Goal: Task Accomplishment & Management: Use online tool/utility

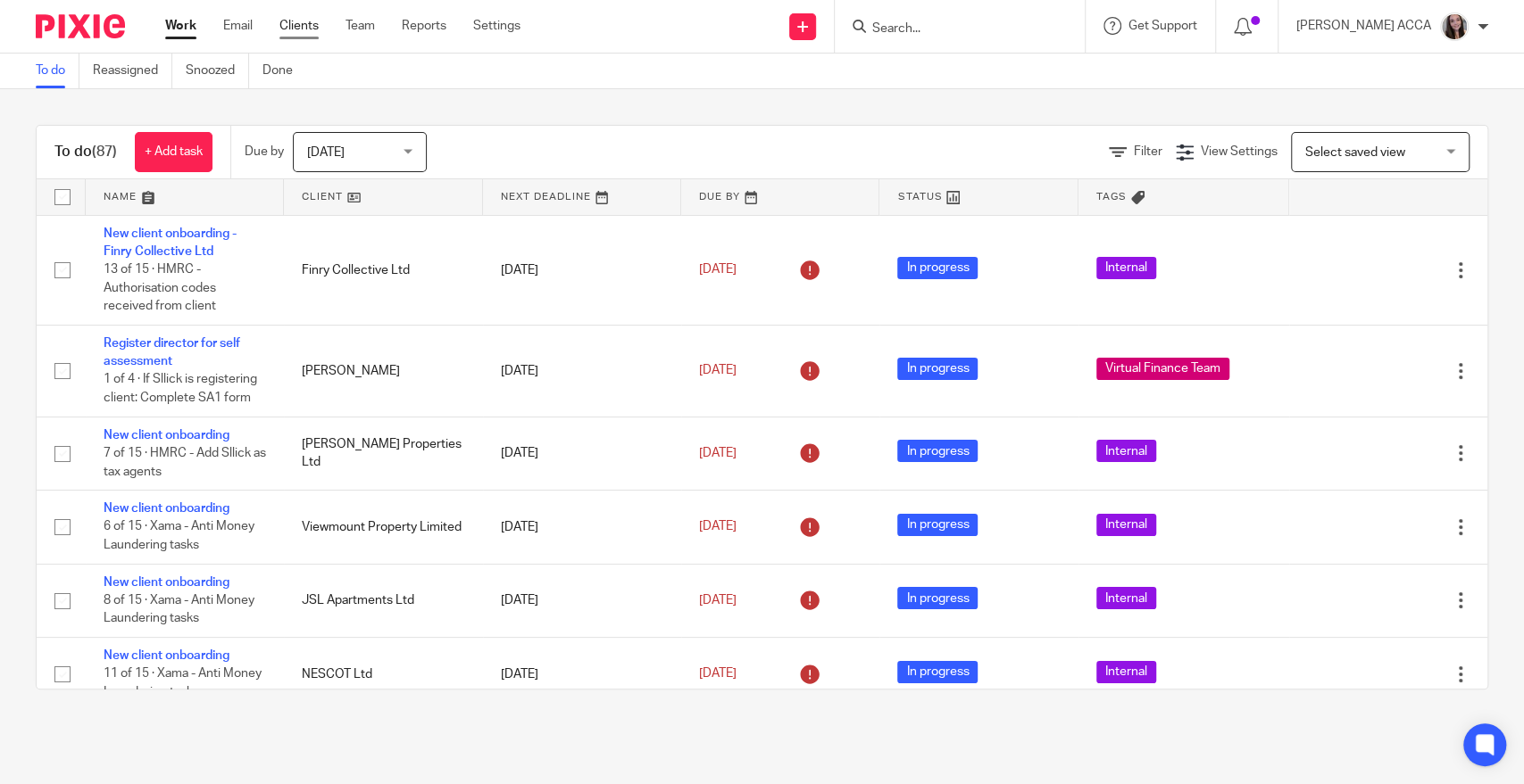
click at [288, 22] on link "Clients" at bounding box center [298, 26] width 39 height 18
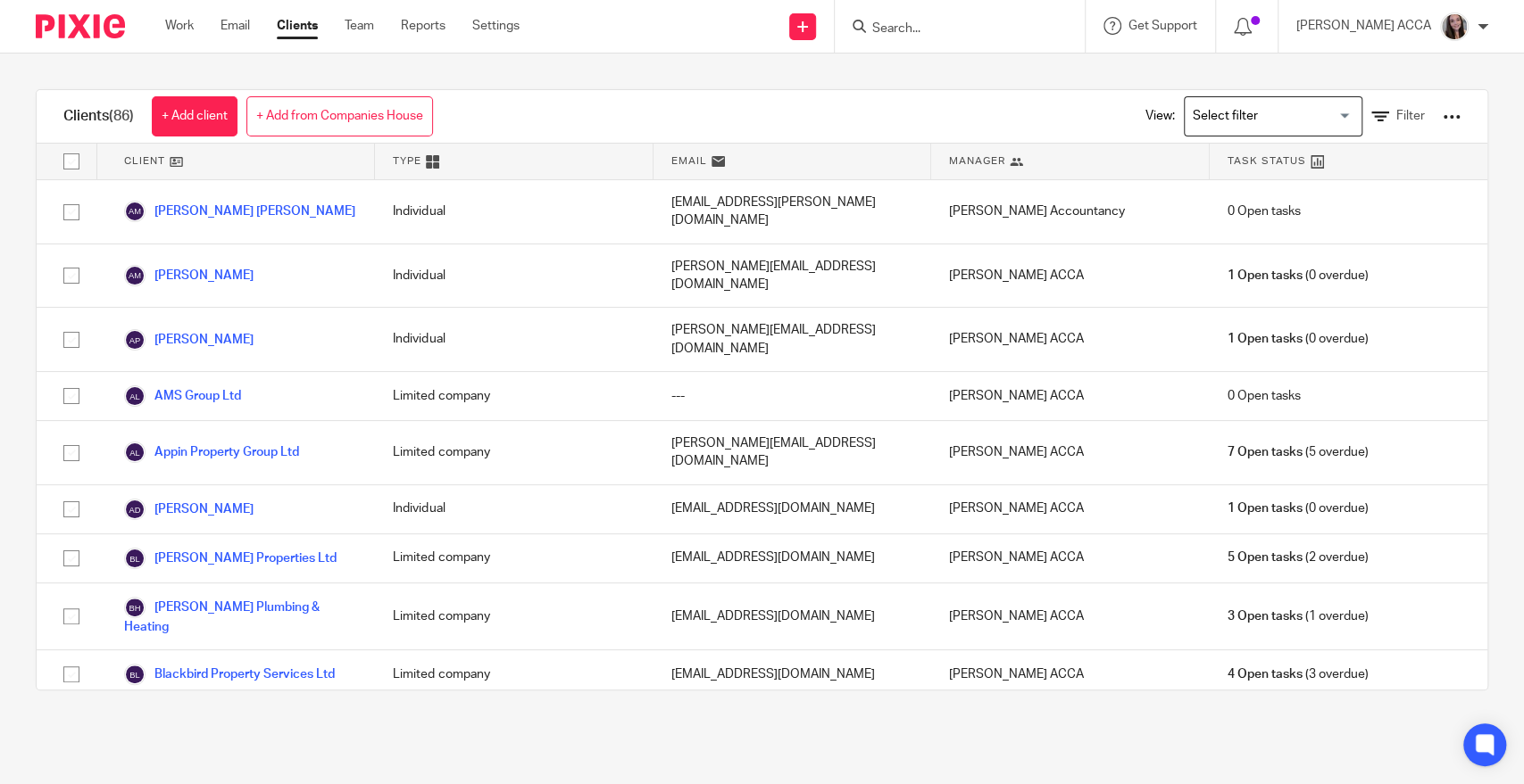
click at [1443, 125] on div at bounding box center [1451, 117] width 18 height 18
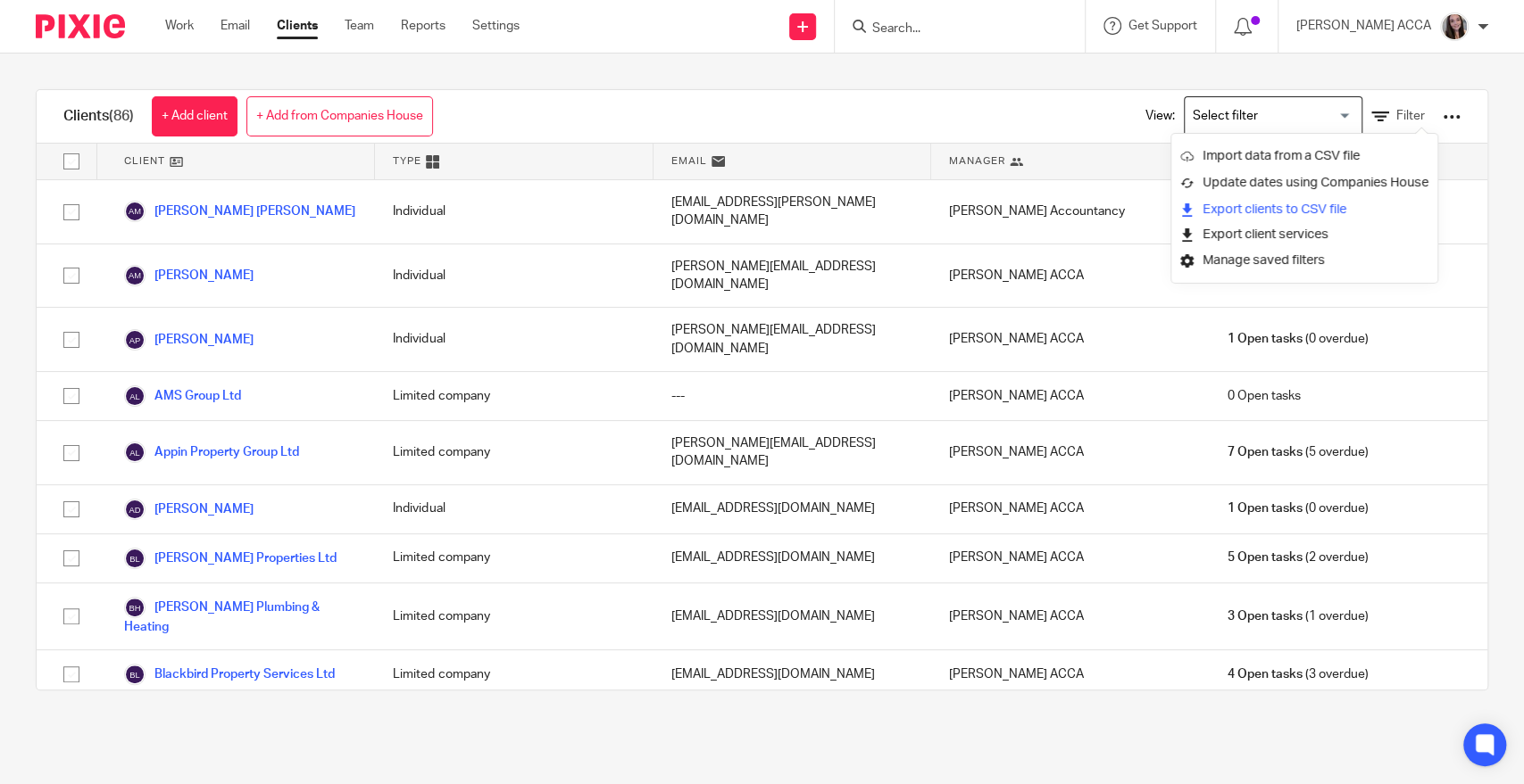
click at [1292, 218] on link "Export clients to CSV file" at bounding box center [1304, 209] width 248 height 27
click at [718, 101] on div "Clients (86) + Add client + Add from Companies House View: Loading... Filter" at bounding box center [762, 117] width 1451 height 54
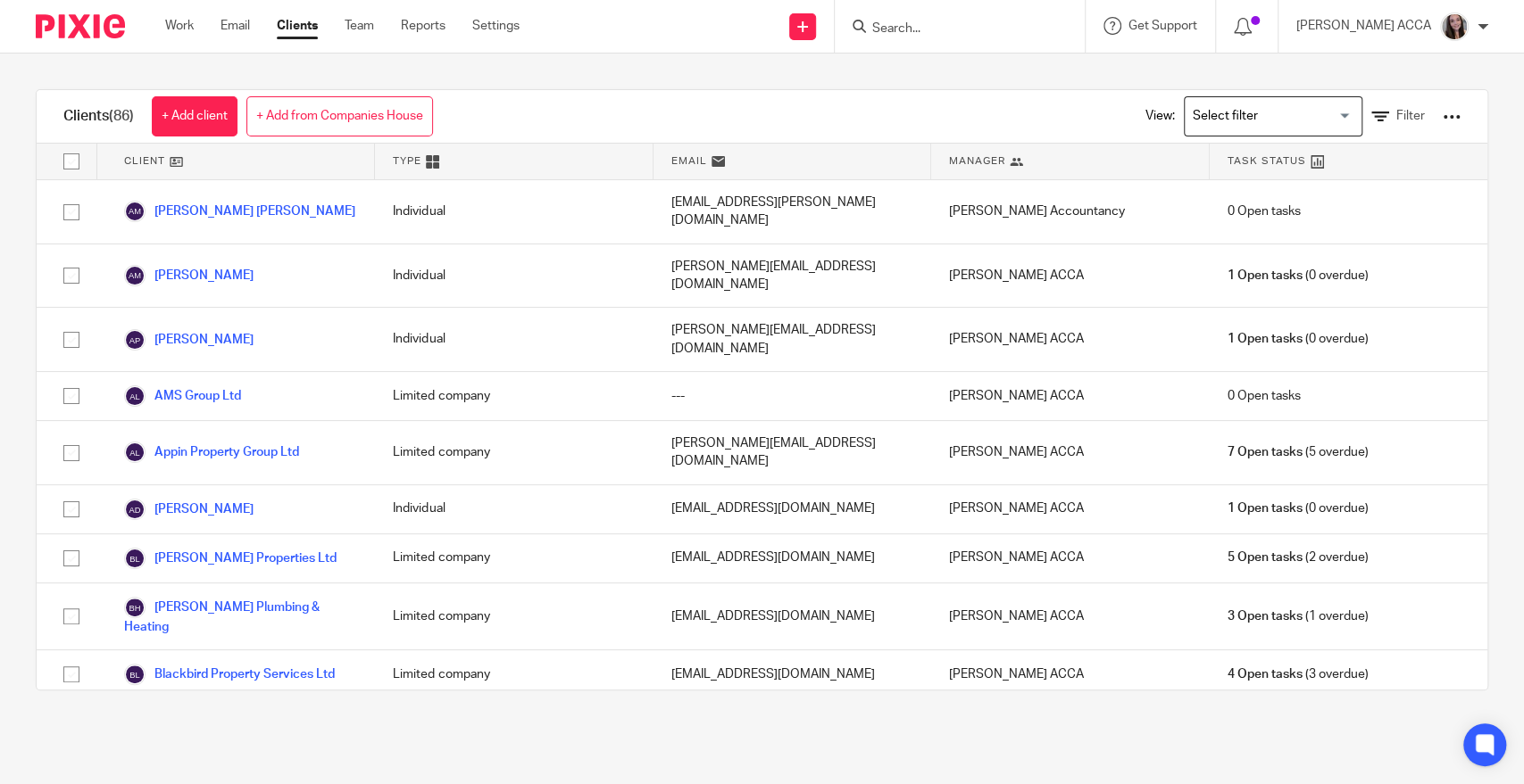
click at [917, 28] on input "Search" at bounding box center [951, 29] width 161 height 16
drag, startPoint x: 1447, startPoint y: 6, endPoint x: 968, endPoint y: 68, distance: 483.0
click at [968, 68] on div "Clients (86) + Add client + Add from Companies House View: Loading... Filter Cl…" at bounding box center [762, 390] width 1524 height 673
